Goal: Find specific page/section: Find specific page/section

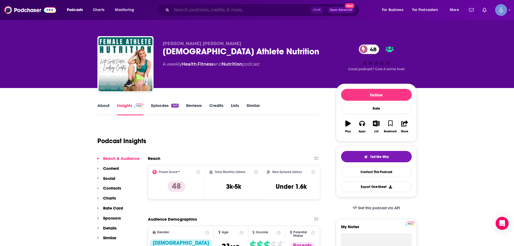
click at [224, 12] on input "Search podcasts, credits, & more..." at bounding box center [240, 10] width 139 height 9
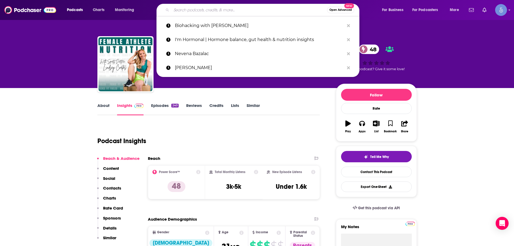
paste input "The Wild Wisdom Show with Dr. [PERSON_NAME], MD"
type input "The Wild Wisdom Show with Dr. [PERSON_NAME], MD"
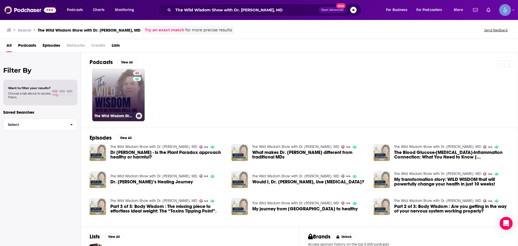
click at [132, 110] on link "44 The Wild Wisdom Show with Dr. [PERSON_NAME], MD" at bounding box center [118, 95] width 52 height 52
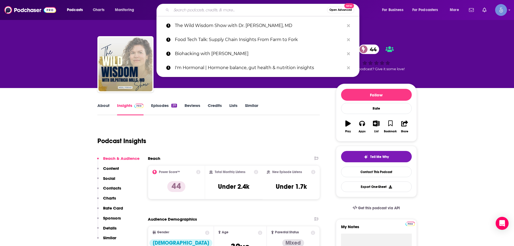
click at [211, 9] on input "Search podcasts, credits, & more..." at bounding box center [249, 10] width 156 height 9
paste input "The Ex Good Girl"
type input "The Ex Good Girl"
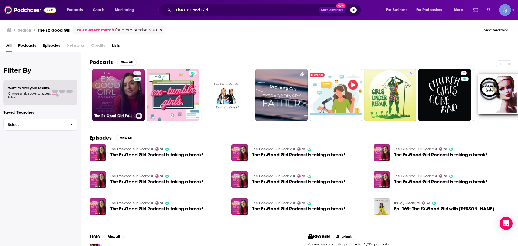
click at [132, 94] on link "51 The Ex-Good Girl Podcast" at bounding box center [118, 95] width 52 height 52
